Goal: Complete application form

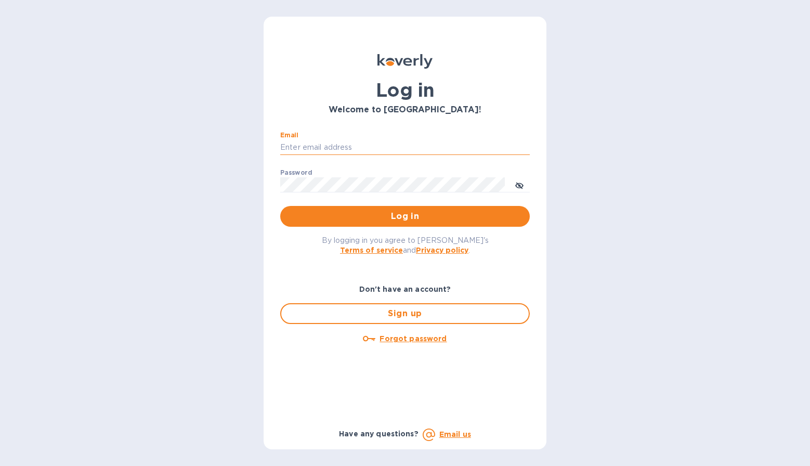
click at [413, 150] on input "Email" at bounding box center [404, 148] width 249 height 16
click at [379, 149] on input "Email" at bounding box center [404, 148] width 249 height 16
type input "[PERSON_NAME][EMAIL_ADDRESS][DOMAIN_NAME]"
click at [424, 216] on span "Log in" at bounding box center [404, 216] width 233 height 12
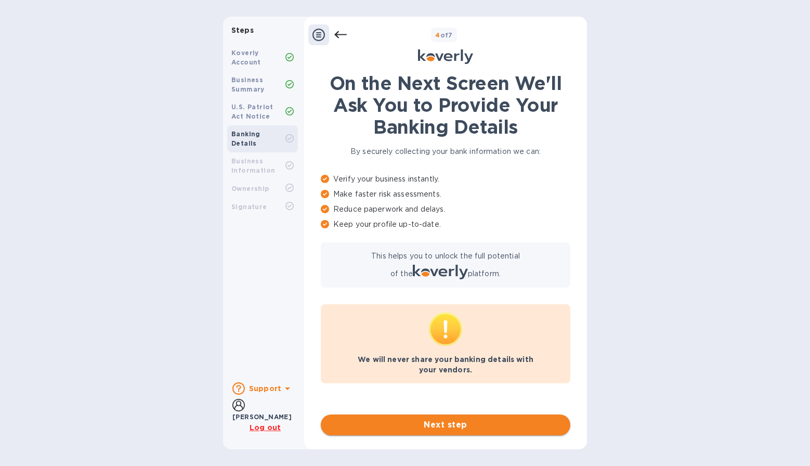
click at [448, 425] on span "Next step" at bounding box center [445, 424] width 233 height 12
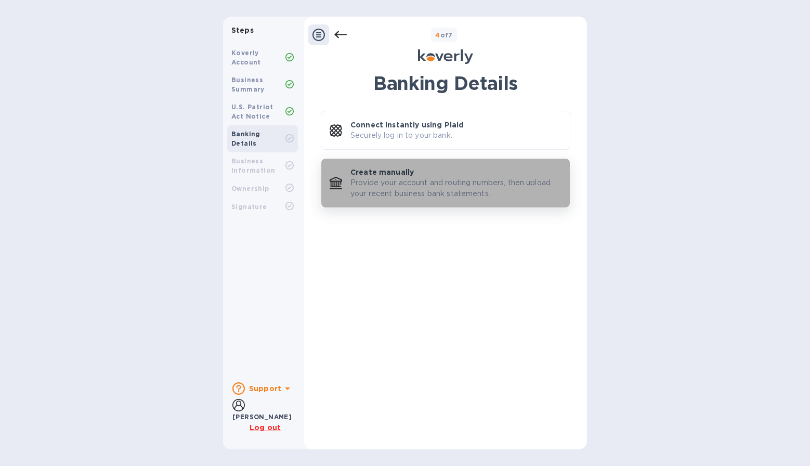
click at [413, 180] on p "Provide your account and routing numbers, then upload your recent business bank…" at bounding box center [455, 188] width 211 height 22
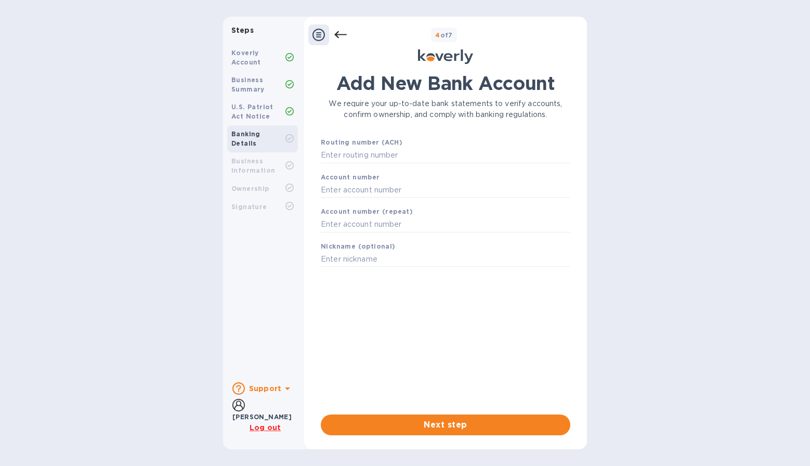
click at [323, 33] on icon at bounding box center [318, 35] width 12 height 12
